Goal: Answer question/provide support: Share knowledge or assist other users

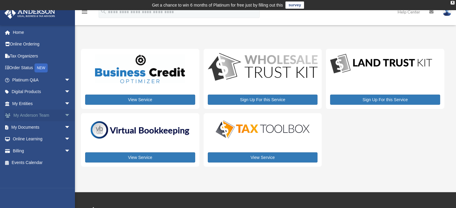
click at [41, 115] on link "My [PERSON_NAME] Team arrow_drop_down" at bounding box center [41, 116] width 75 height 12
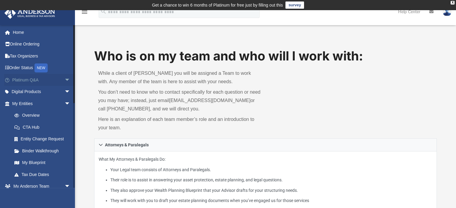
click at [41, 79] on link "Platinum Q&A arrow_drop_down" at bounding box center [41, 80] width 75 height 12
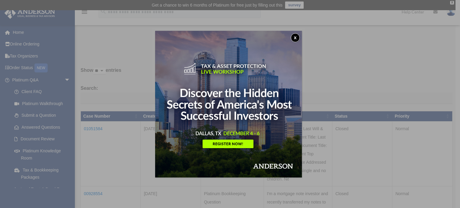
click at [298, 36] on button "x" at bounding box center [295, 37] width 9 height 9
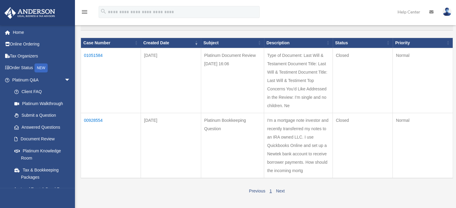
scroll to position [73, 0]
click at [90, 54] on td "01051584" at bounding box center [111, 80] width 60 height 65
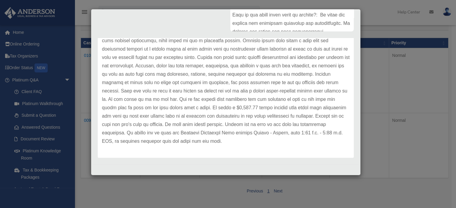
scroll to position [0, 0]
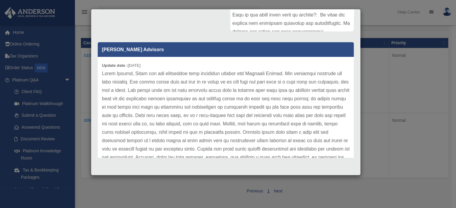
click at [394, 23] on div "Case Detail × Platinum Document Review 07/22/2025 16:06 Case Number 01051584 Cr…" at bounding box center [228, 104] width 456 height 208
